Goal: Navigation & Orientation: Find specific page/section

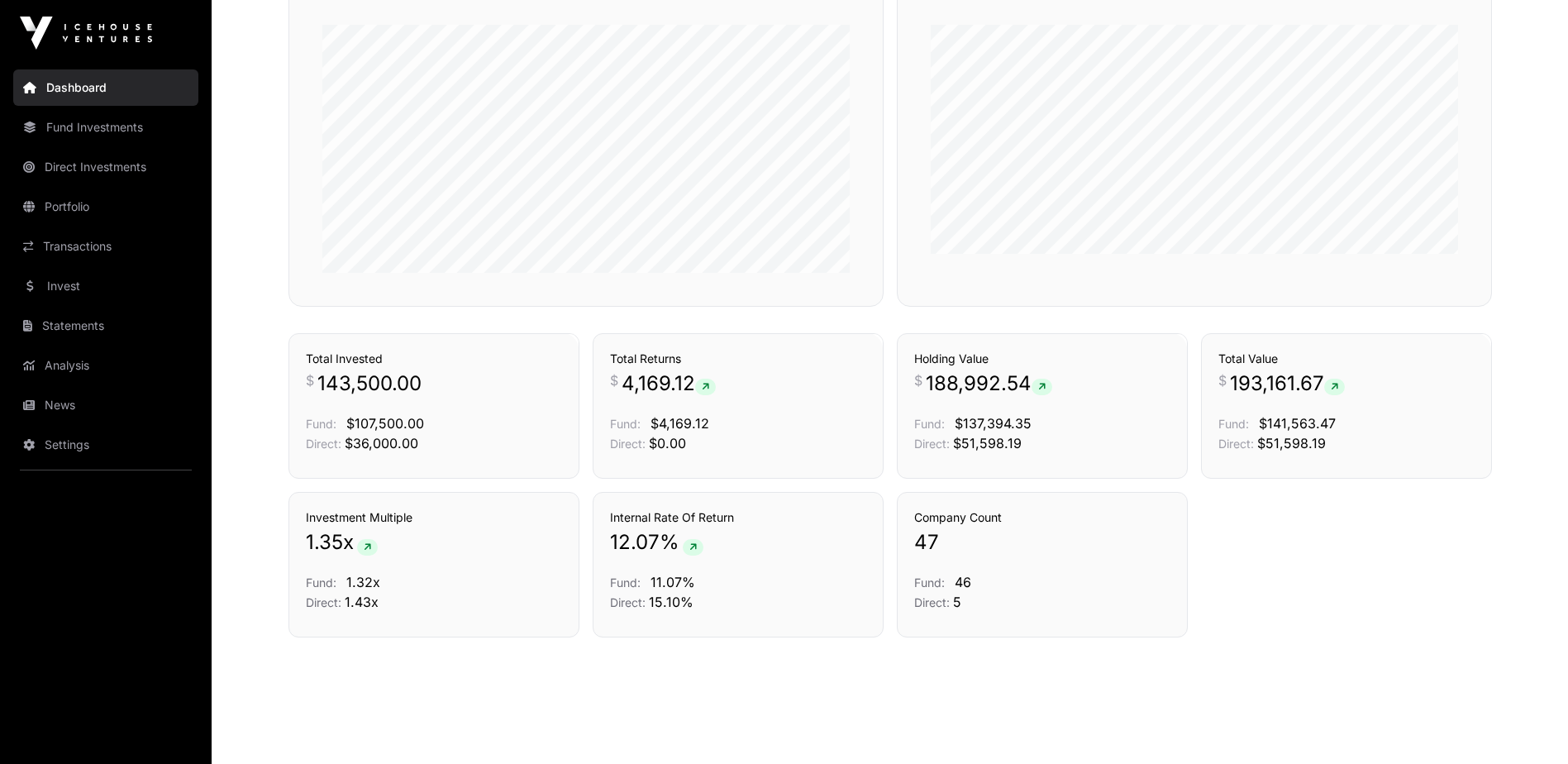
scroll to position [1037, 0]
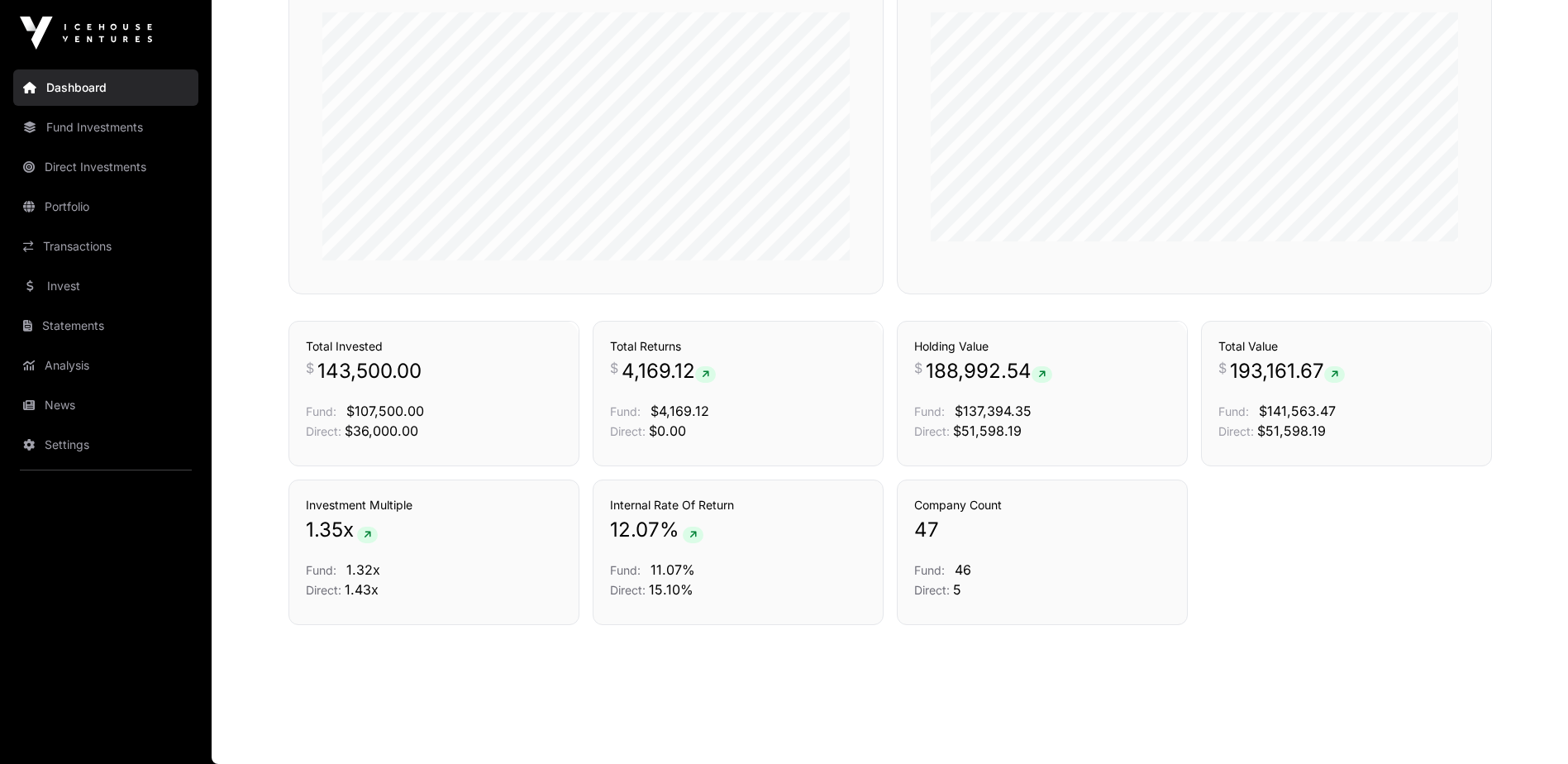
click at [67, 243] on link "Transactions" at bounding box center [106, 246] width 186 height 36
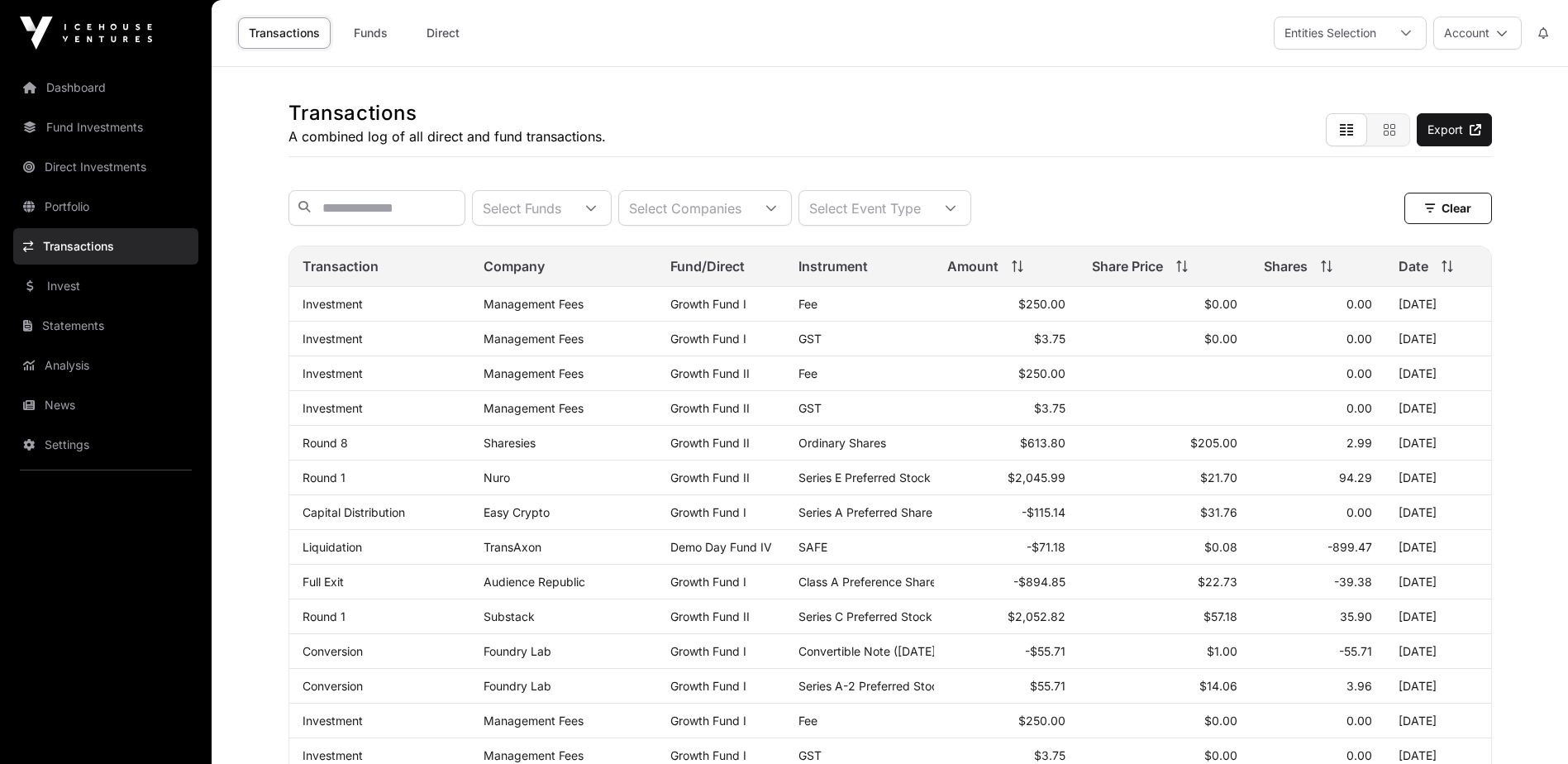
click at [80, 412] on link "News" at bounding box center [106, 405] width 186 height 36
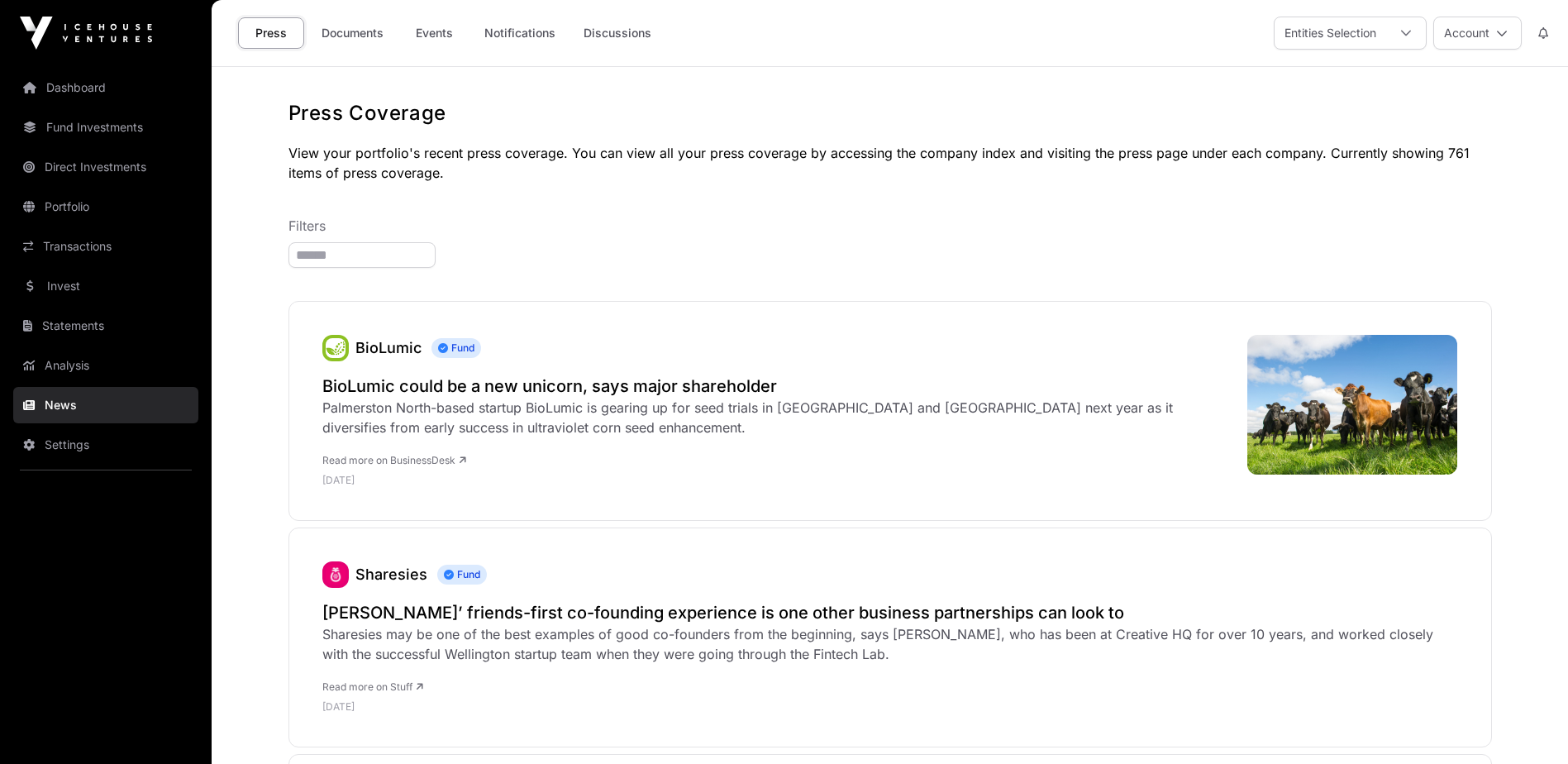
click at [349, 35] on link "Documents" at bounding box center [352, 33] width 83 height 32
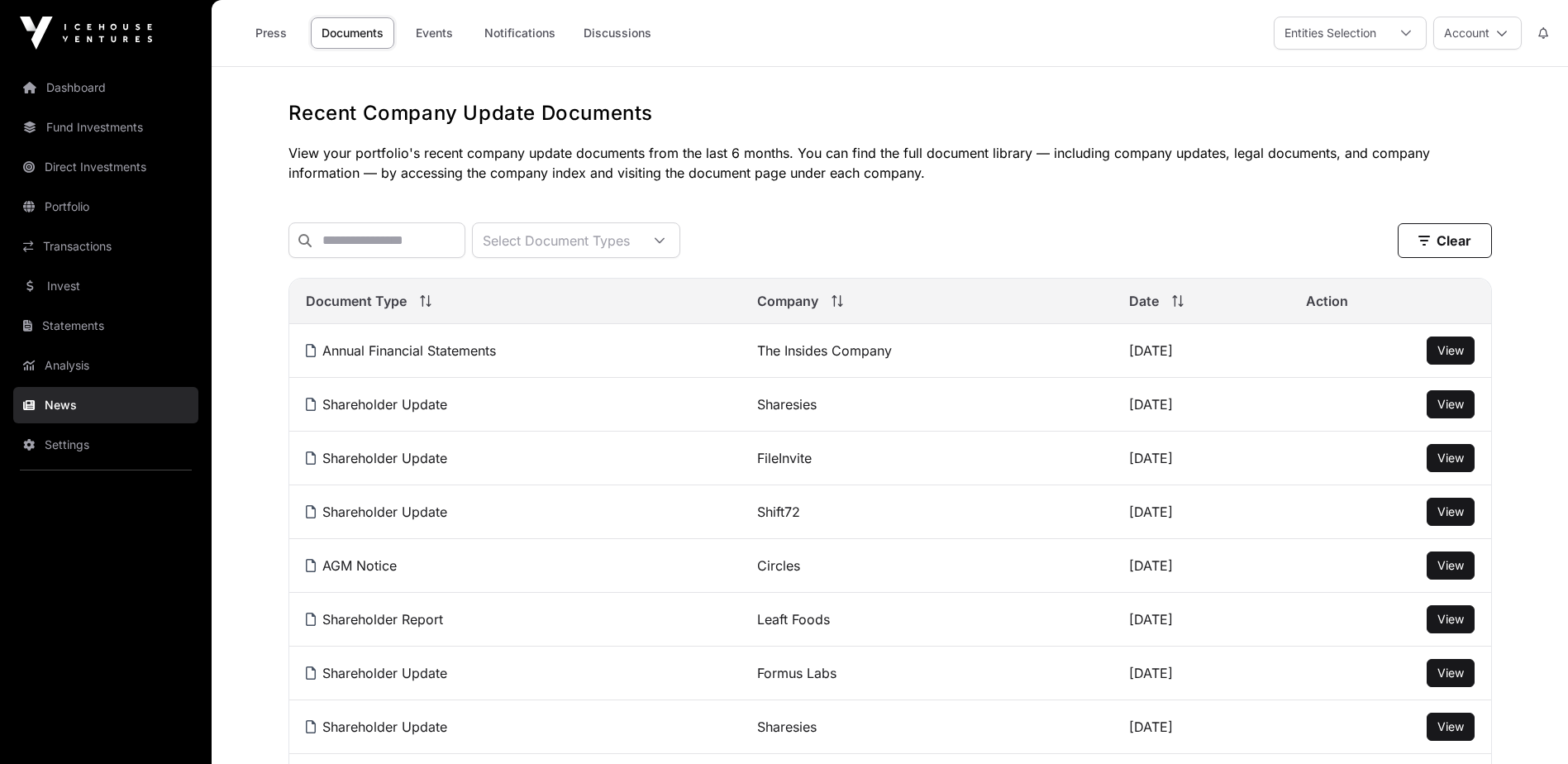
click at [1474, 35] on button "Account" at bounding box center [1477, 33] width 89 height 33
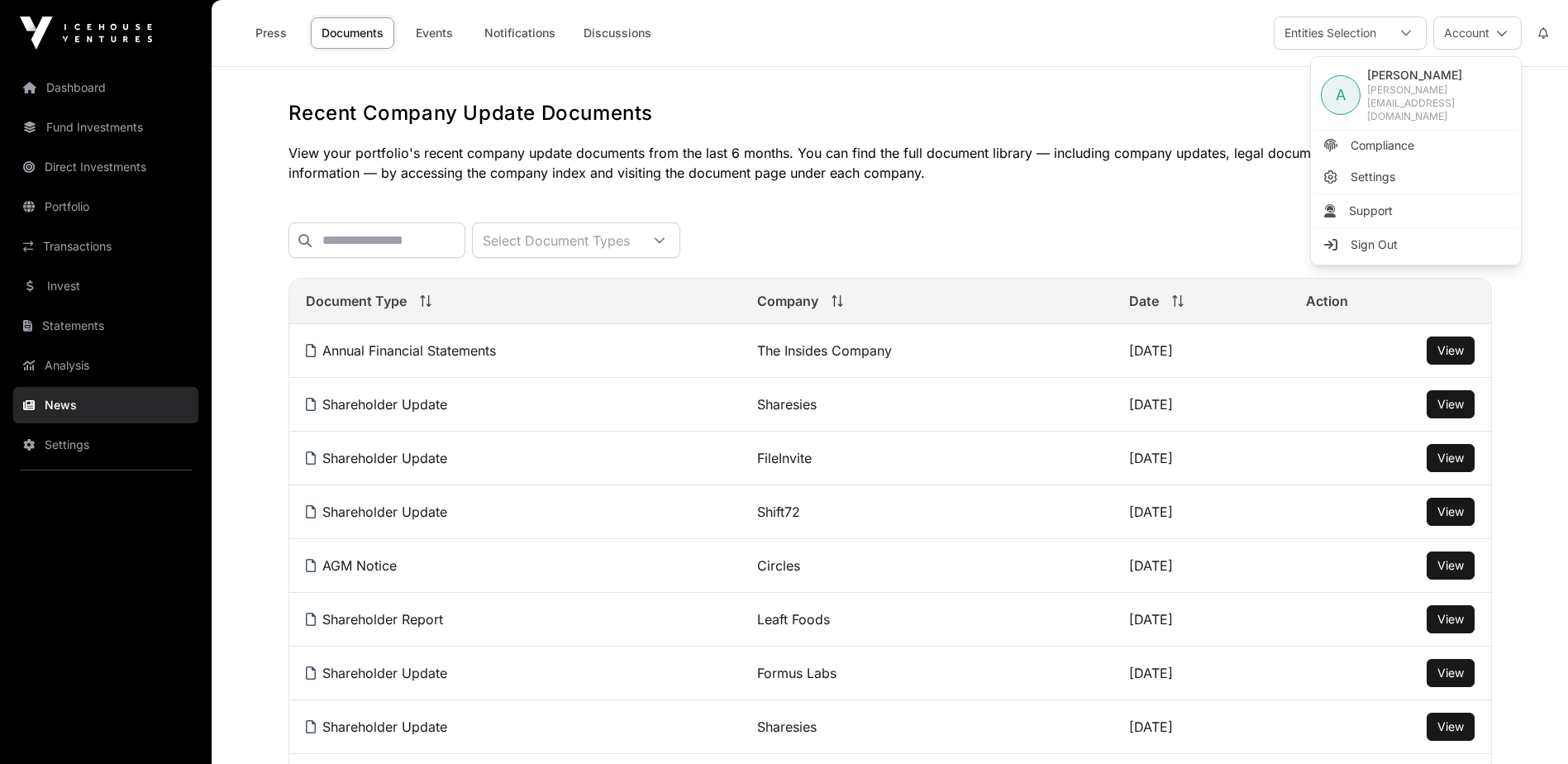
click at [1377, 236] on span "Sign Out" at bounding box center [1374, 244] width 47 height 16
